Goal: Task Accomplishment & Management: Use online tool/utility

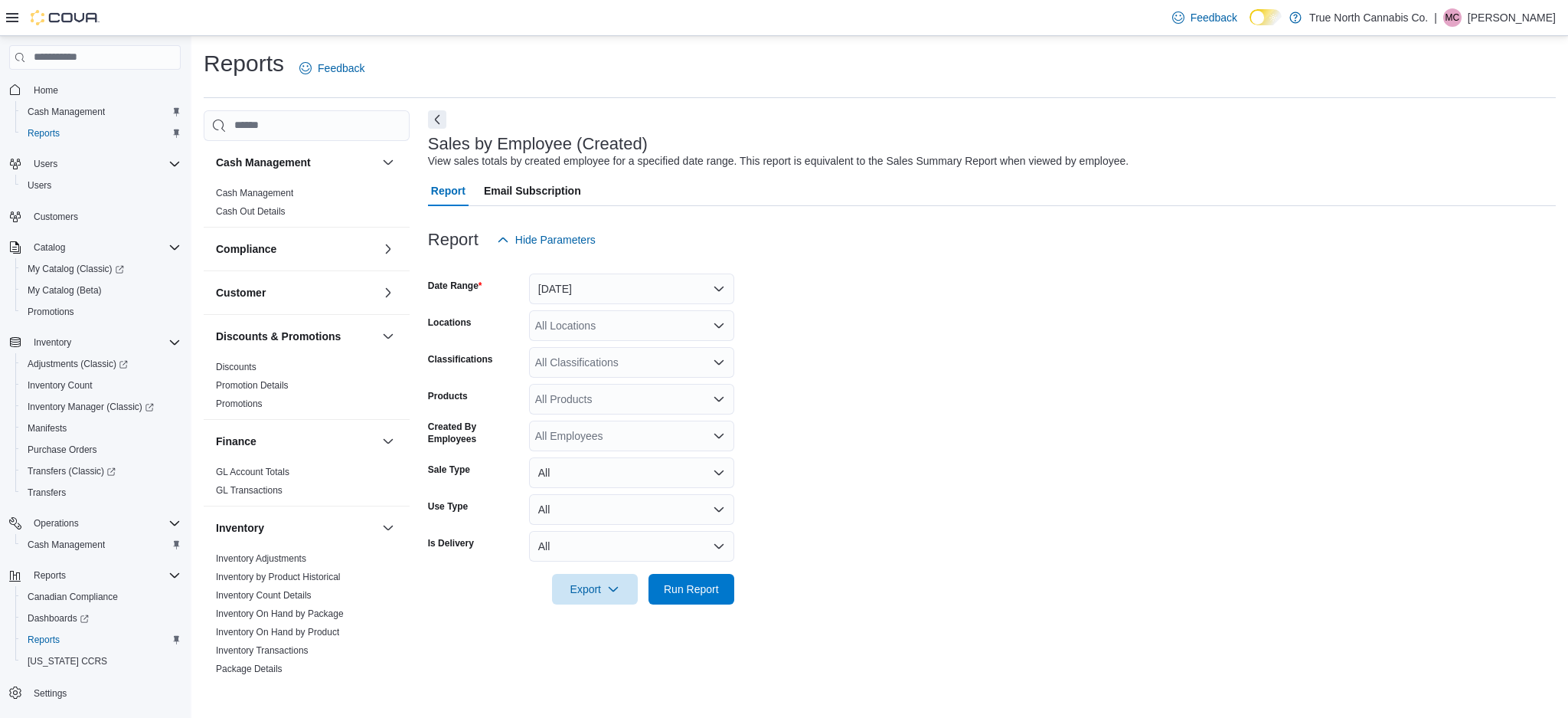
click at [611, 317] on div "All Locations" at bounding box center [631, 326] width 205 height 31
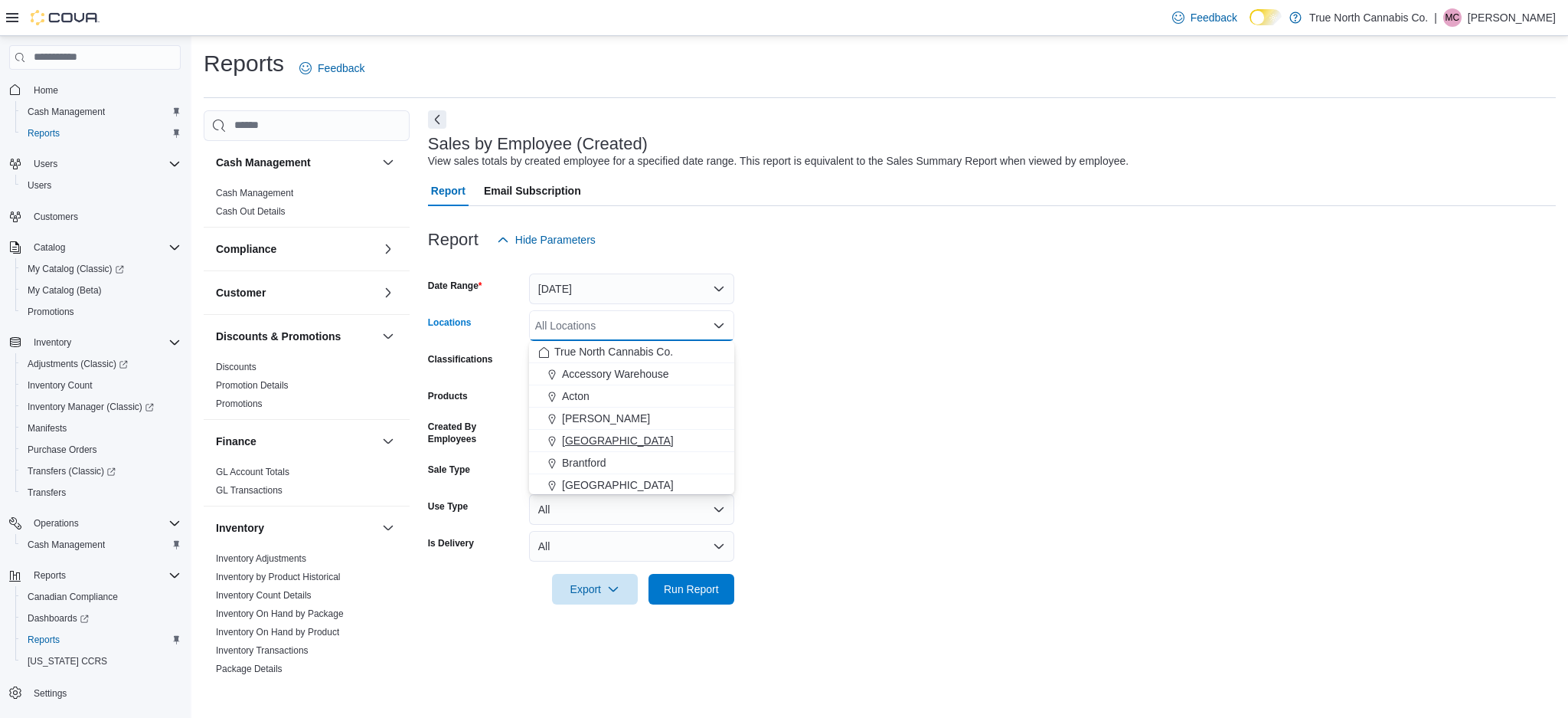
click at [584, 437] on span "[GEOGRAPHIC_DATA]" at bounding box center [617, 440] width 112 height 15
click at [677, 283] on button "Yesterday" at bounding box center [631, 288] width 205 height 31
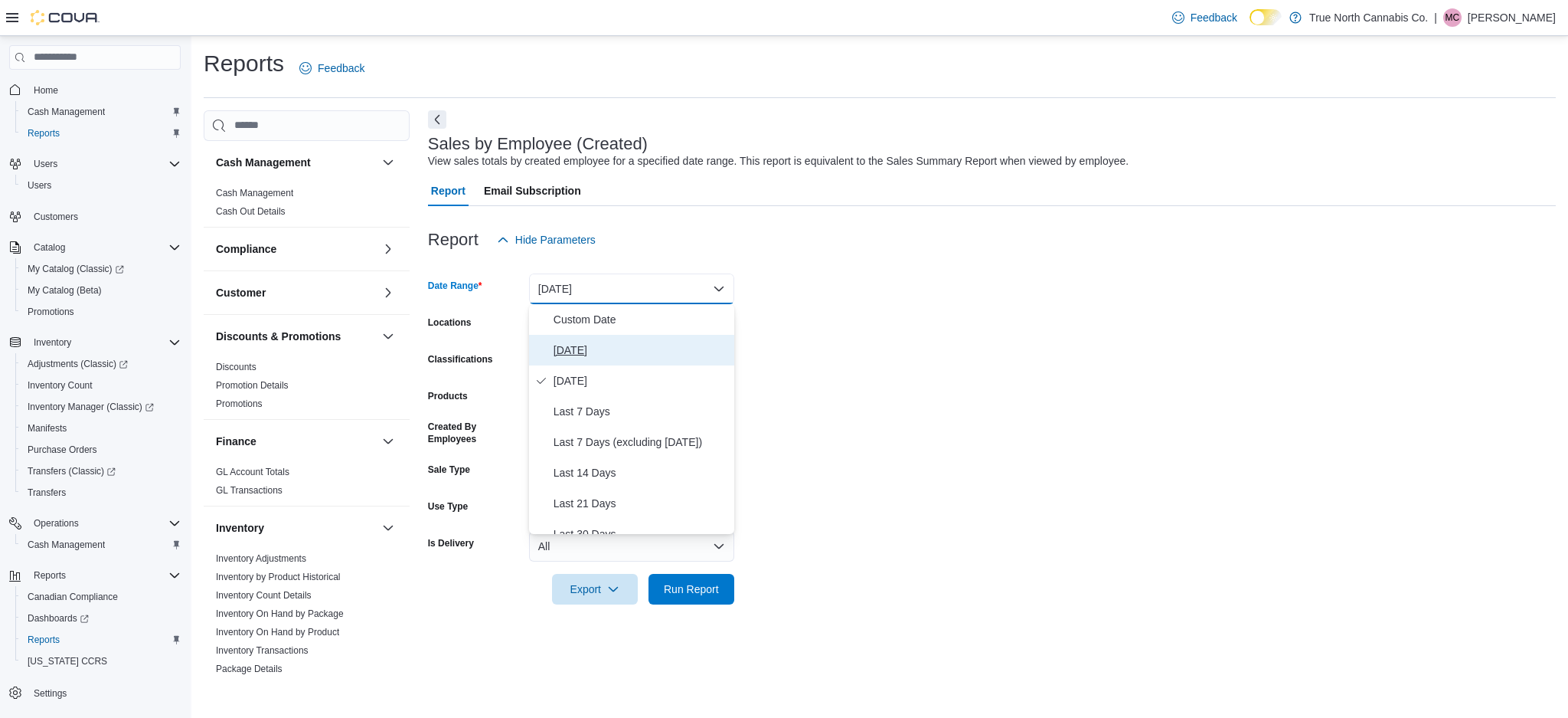
click at [653, 357] on span "Today" at bounding box center [641, 350] width 175 height 19
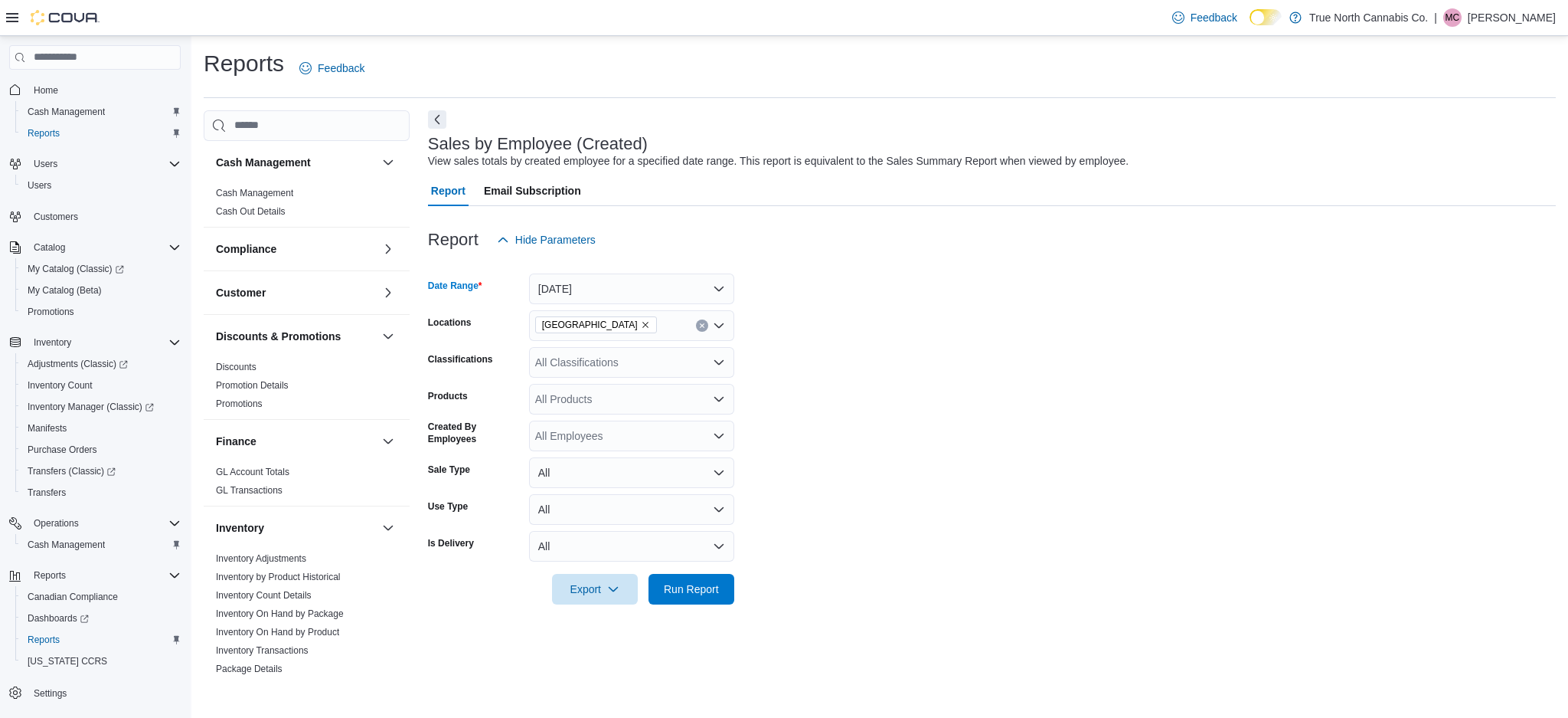
click at [847, 469] on form "Date Range Today Locations Belleville Classifications All Classifications Produ…" at bounding box center [991, 430] width 1128 height 350
click at [676, 599] on span "Run Report" at bounding box center [692, 588] width 67 height 31
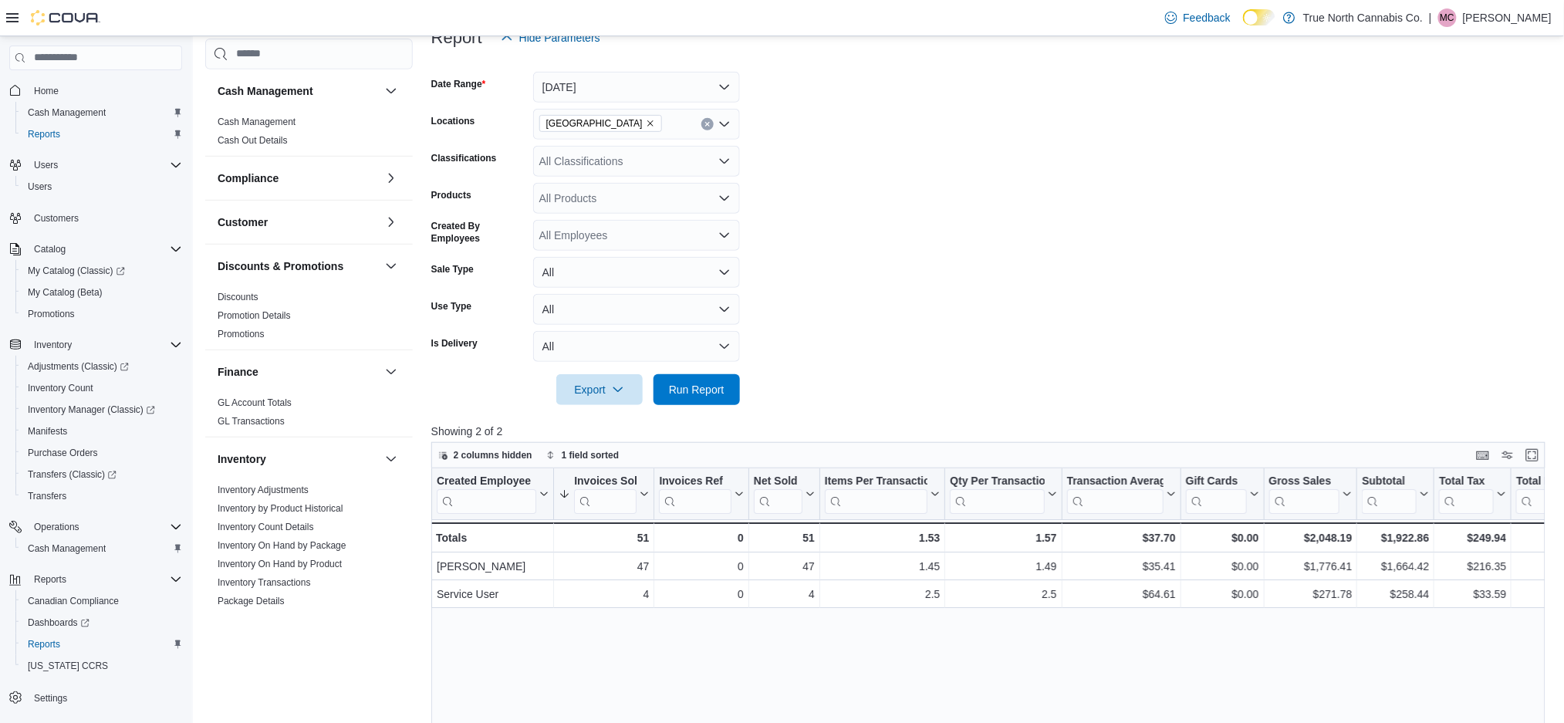
scroll to position [214, 0]
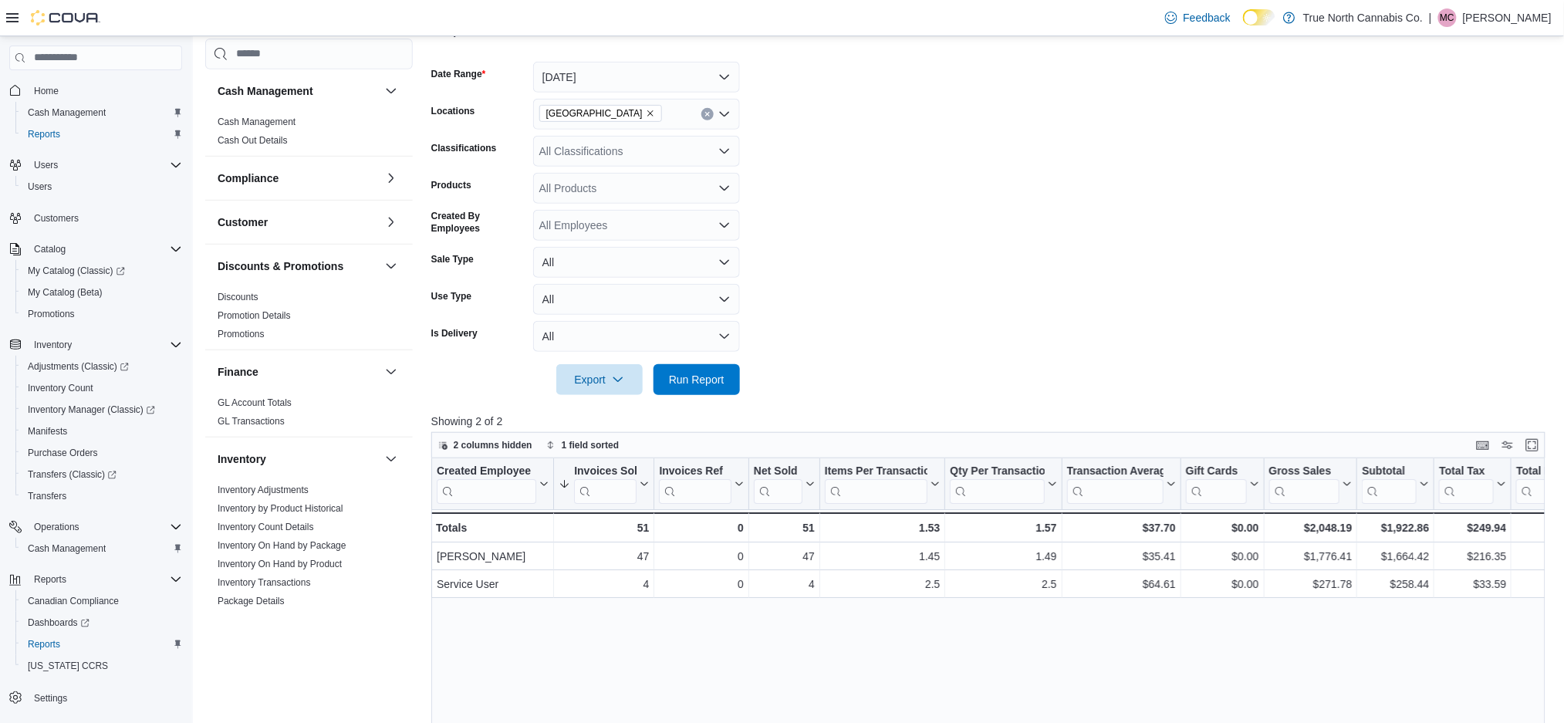
click at [1097, 350] on form "Date Range Today Locations Belleville Classifications All Classifications Produ…" at bounding box center [993, 219] width 1125 height 352
click at [941, 391] on form "Date Range Today Locations Belleville Classifications All Classifications Produ…" at bounding box center [993, 219] width 1125 height 352
